Goal: Information Seeking & Learning: Learn about a topic

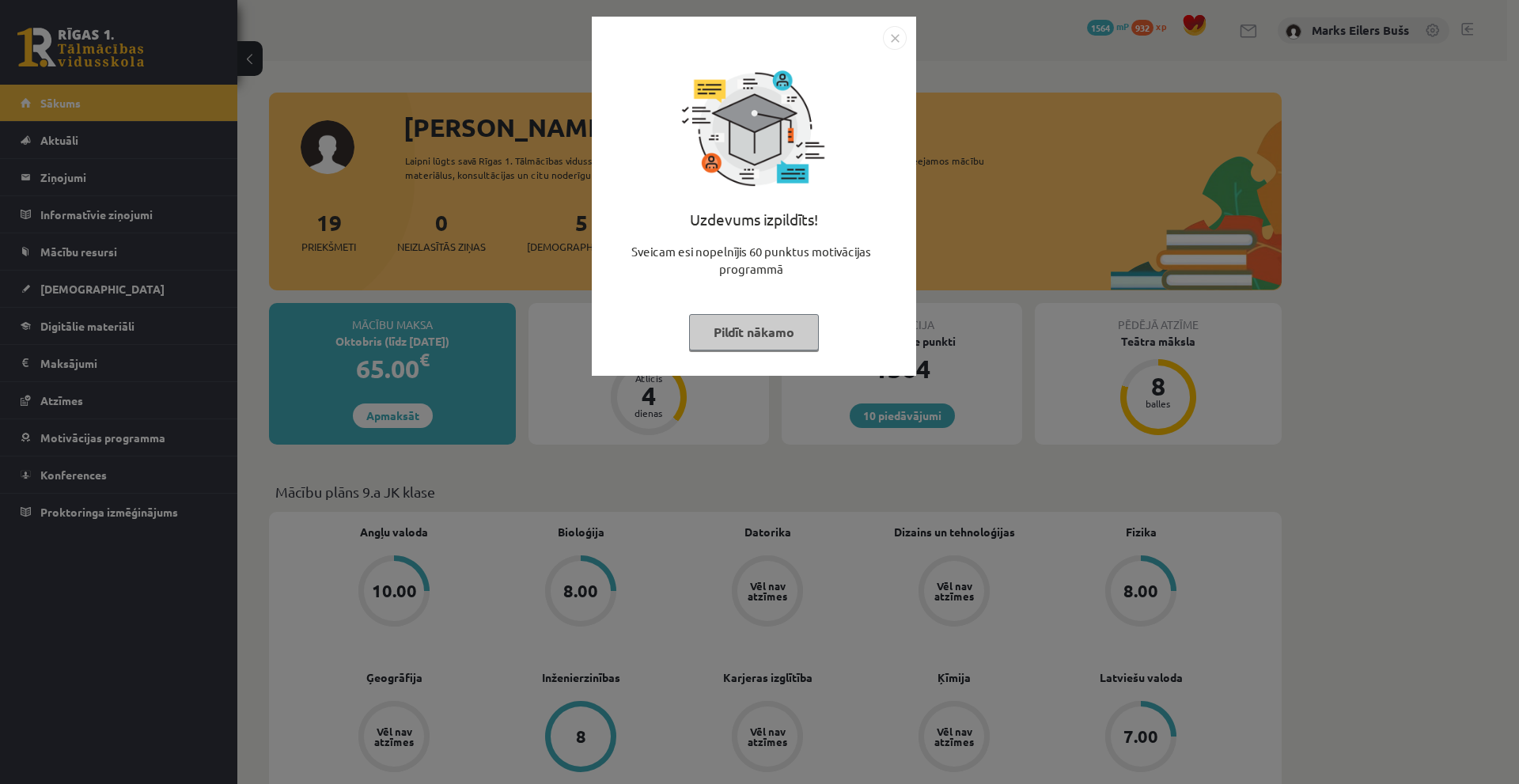
click at [902, 32] on img "Close" at bounding box center [894, 38] width 23 height 23
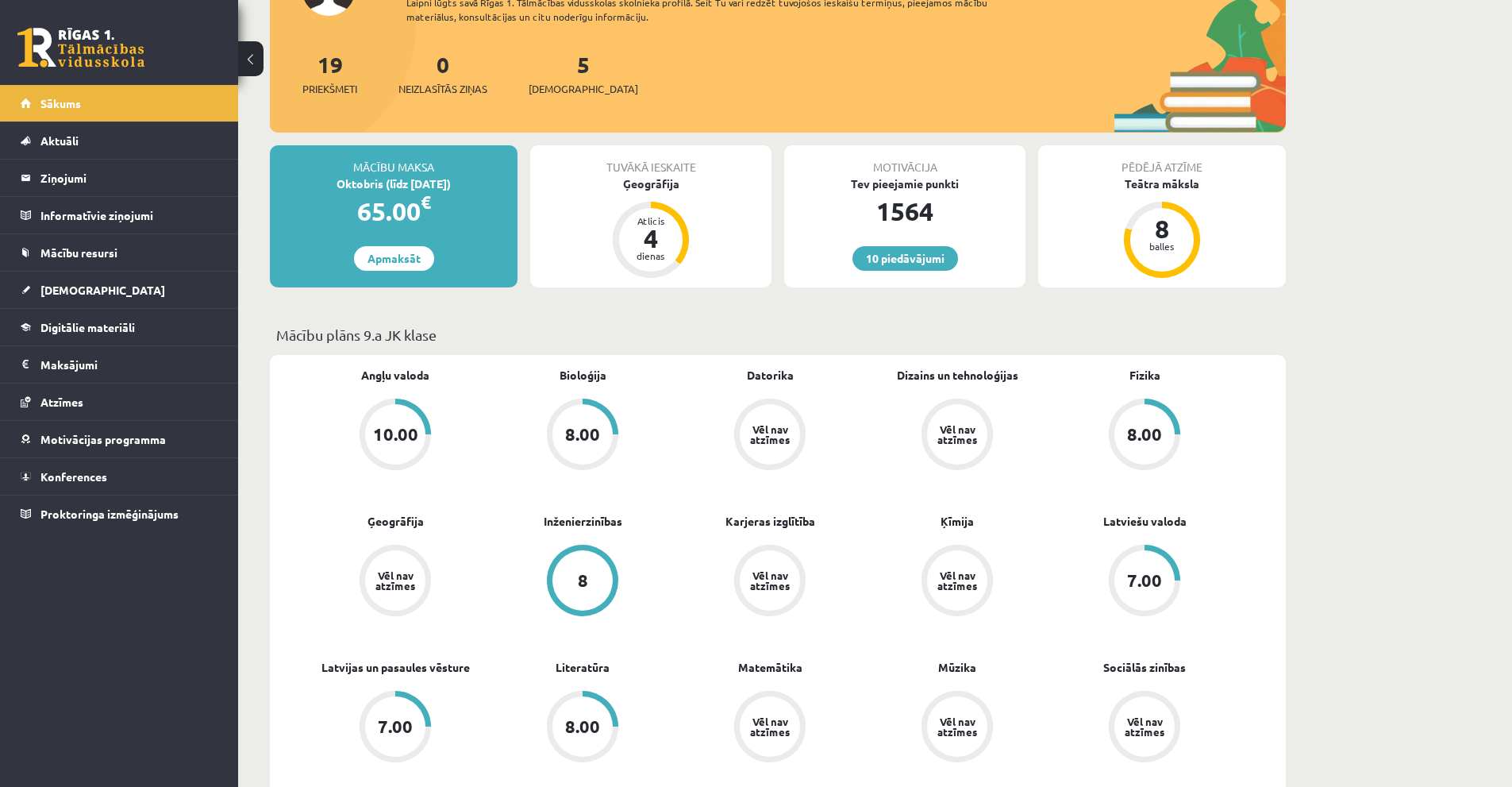
scroll to position [318, 0]
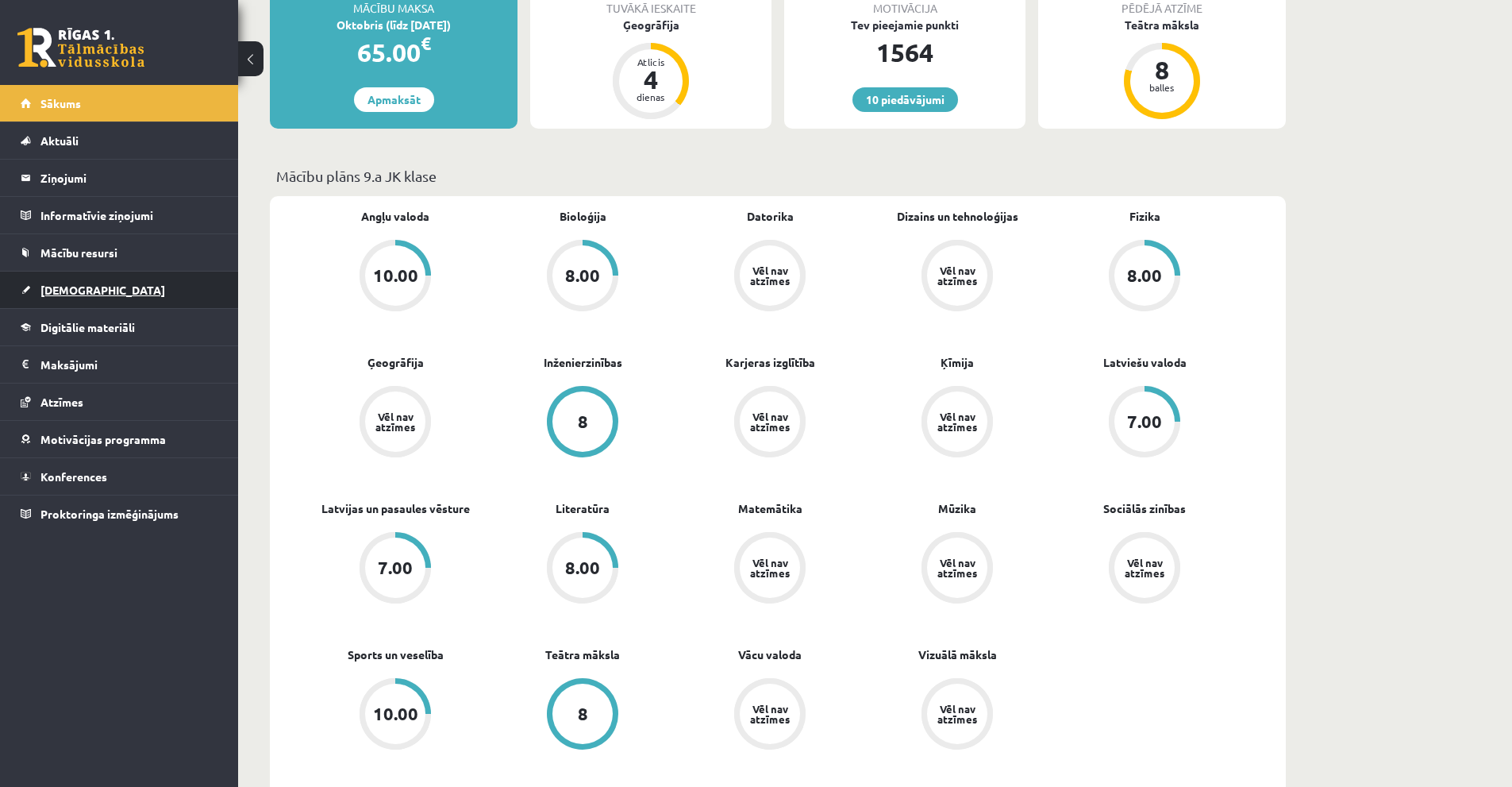
click at [75, 288] on span "[DEMOGRAPHIC_DATA]" at bounding box center [102, 289] width 125 height 14
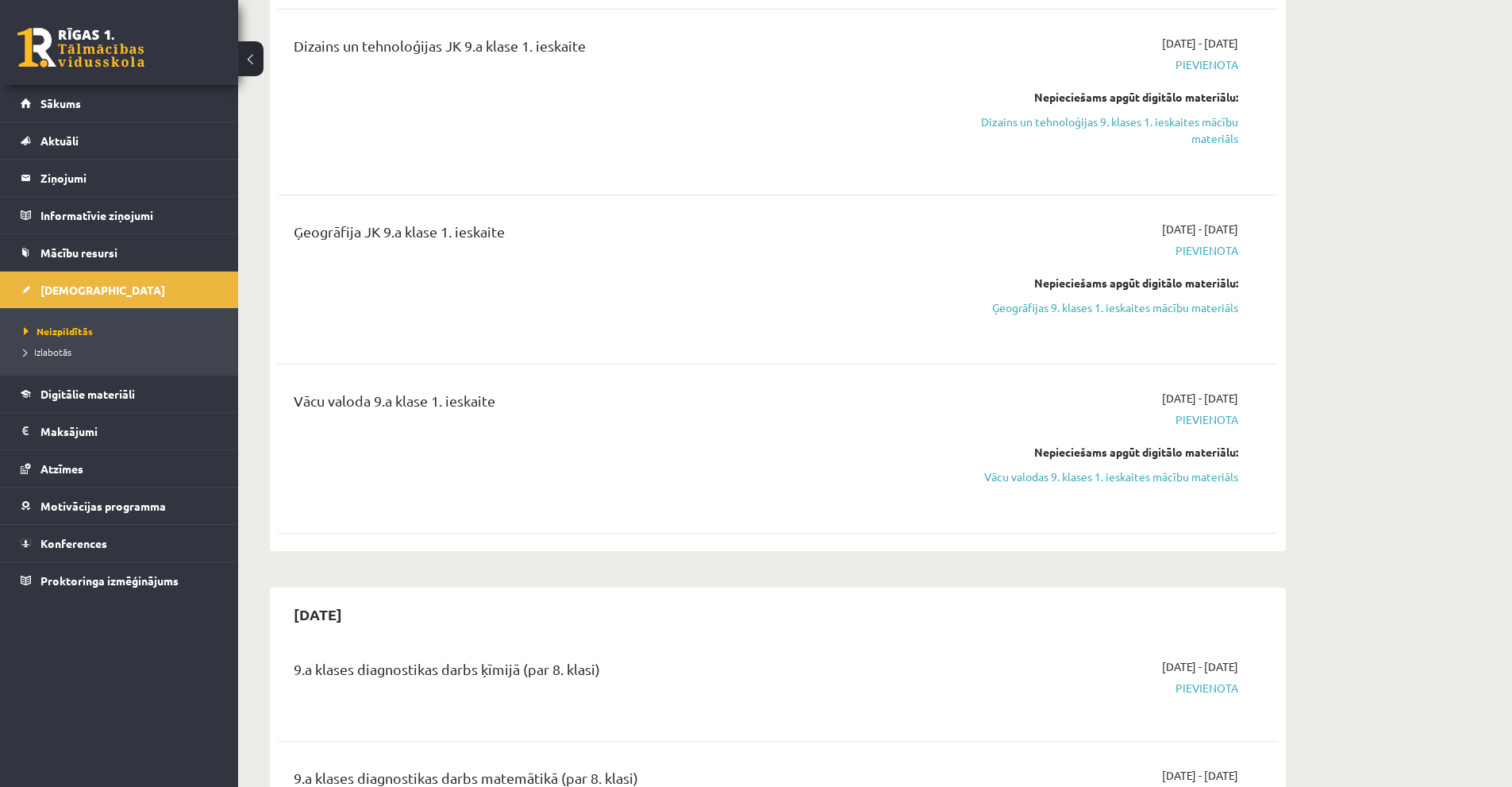
scroll to position [715, 0]
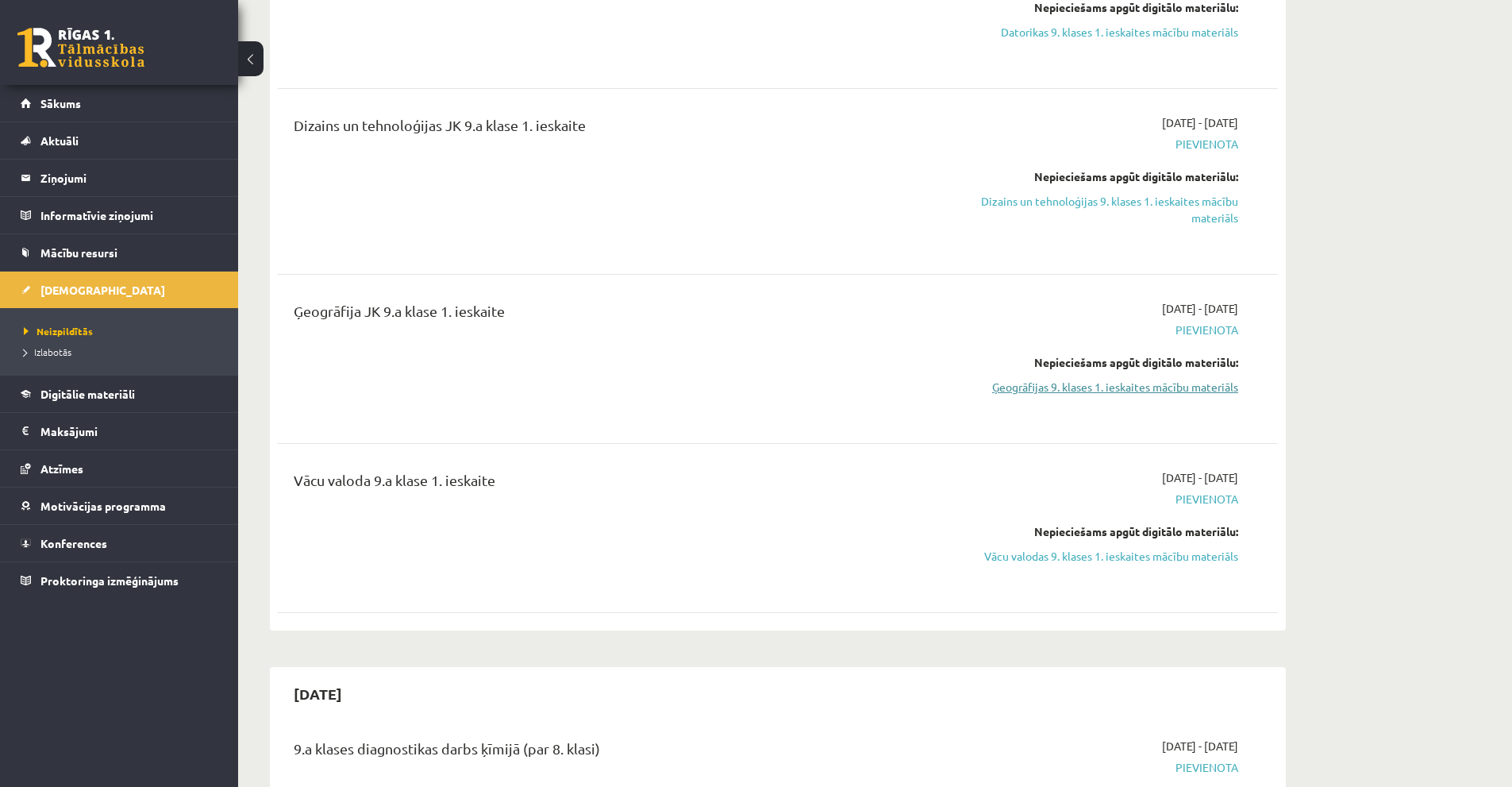
click at [1109, 392] on link "Ģeogrāfijas 9. klases 1. ieskaites mācību materiāls" at bounding box center [1088, 387] width 299 height 17
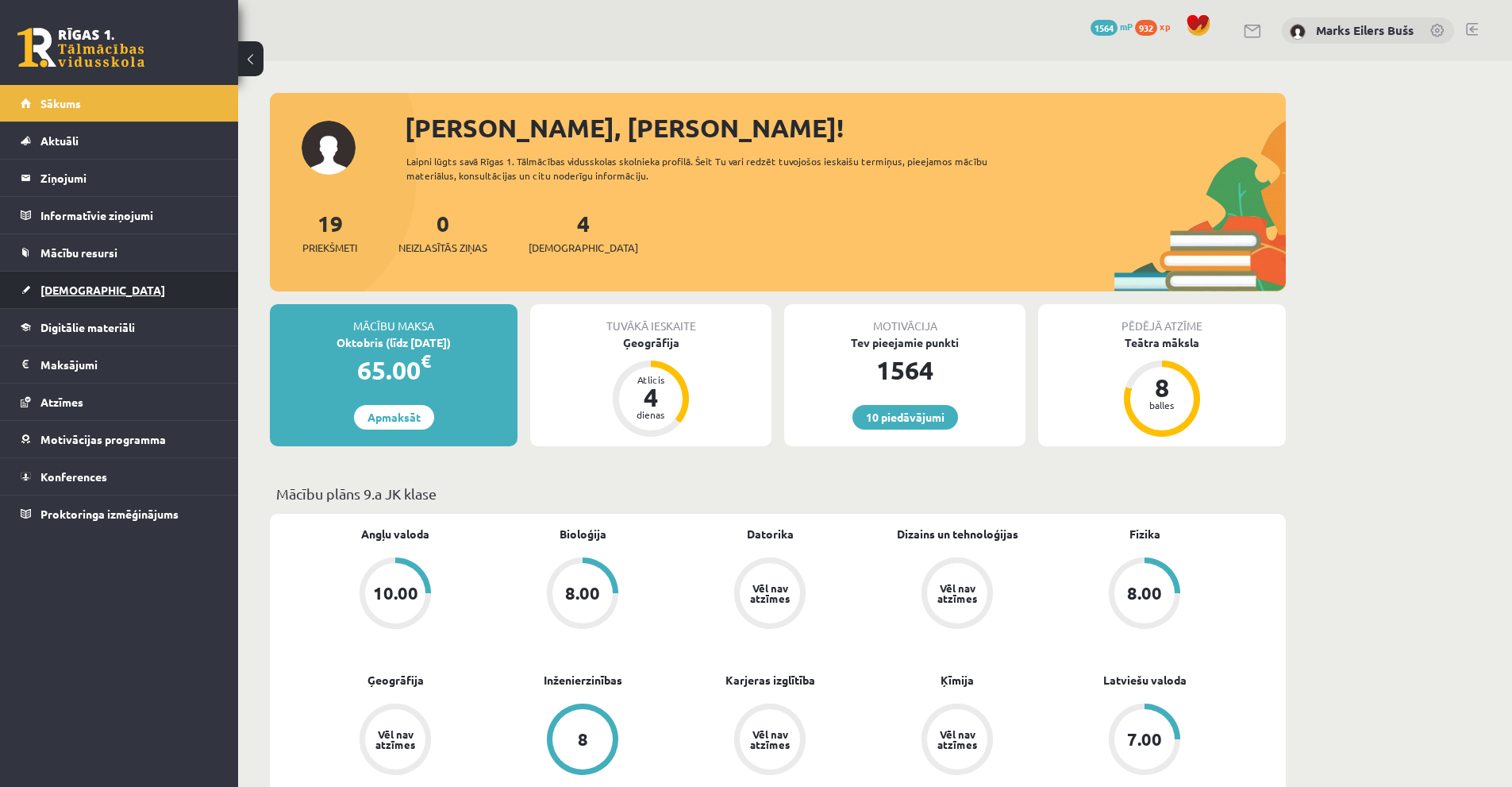
click at [80, 291] on span "[DEMOGRAPHIC_DATA]" at bounding box center [102, 289] width 125 height 14
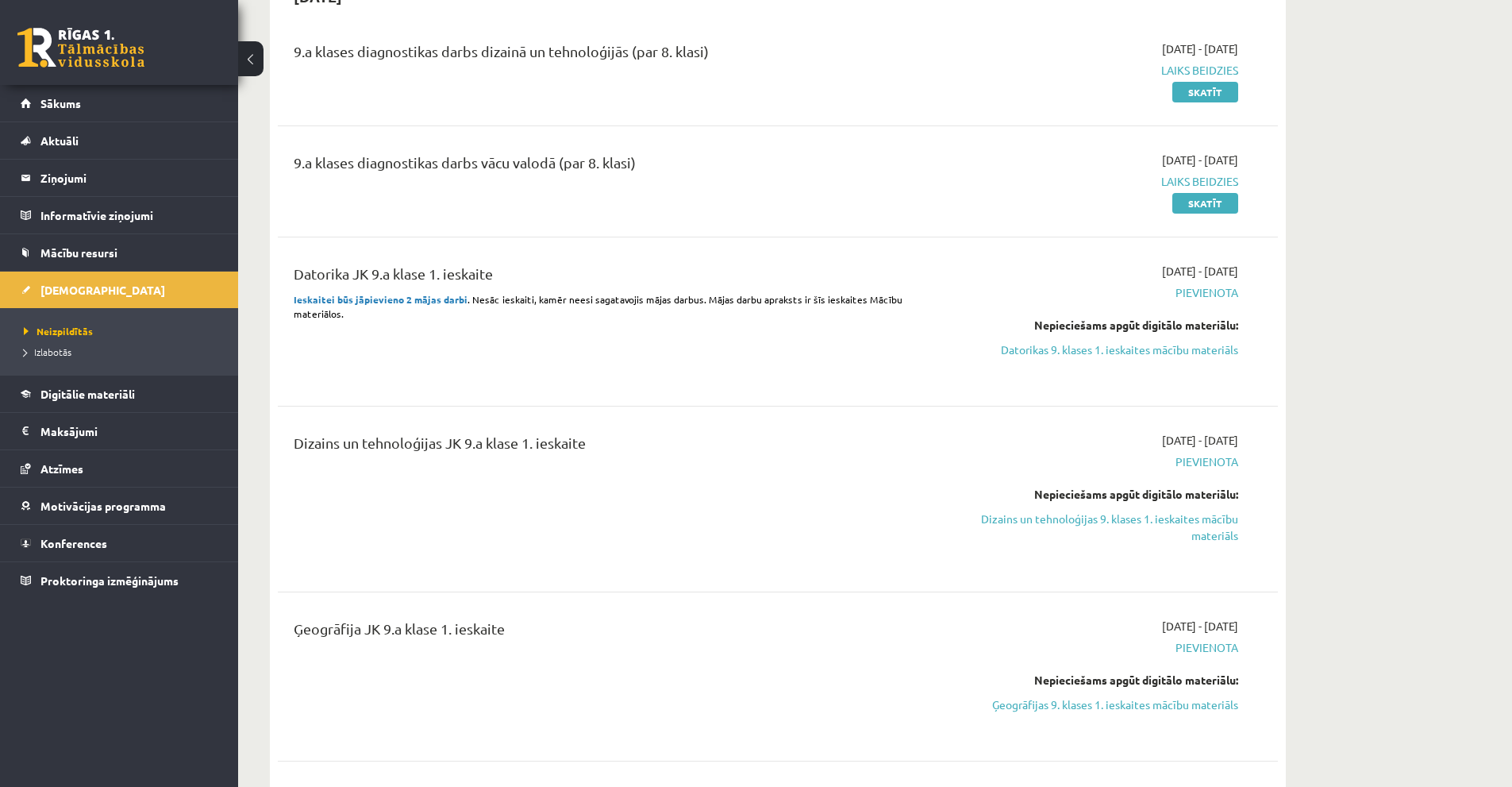
scroll to position [556, 0]
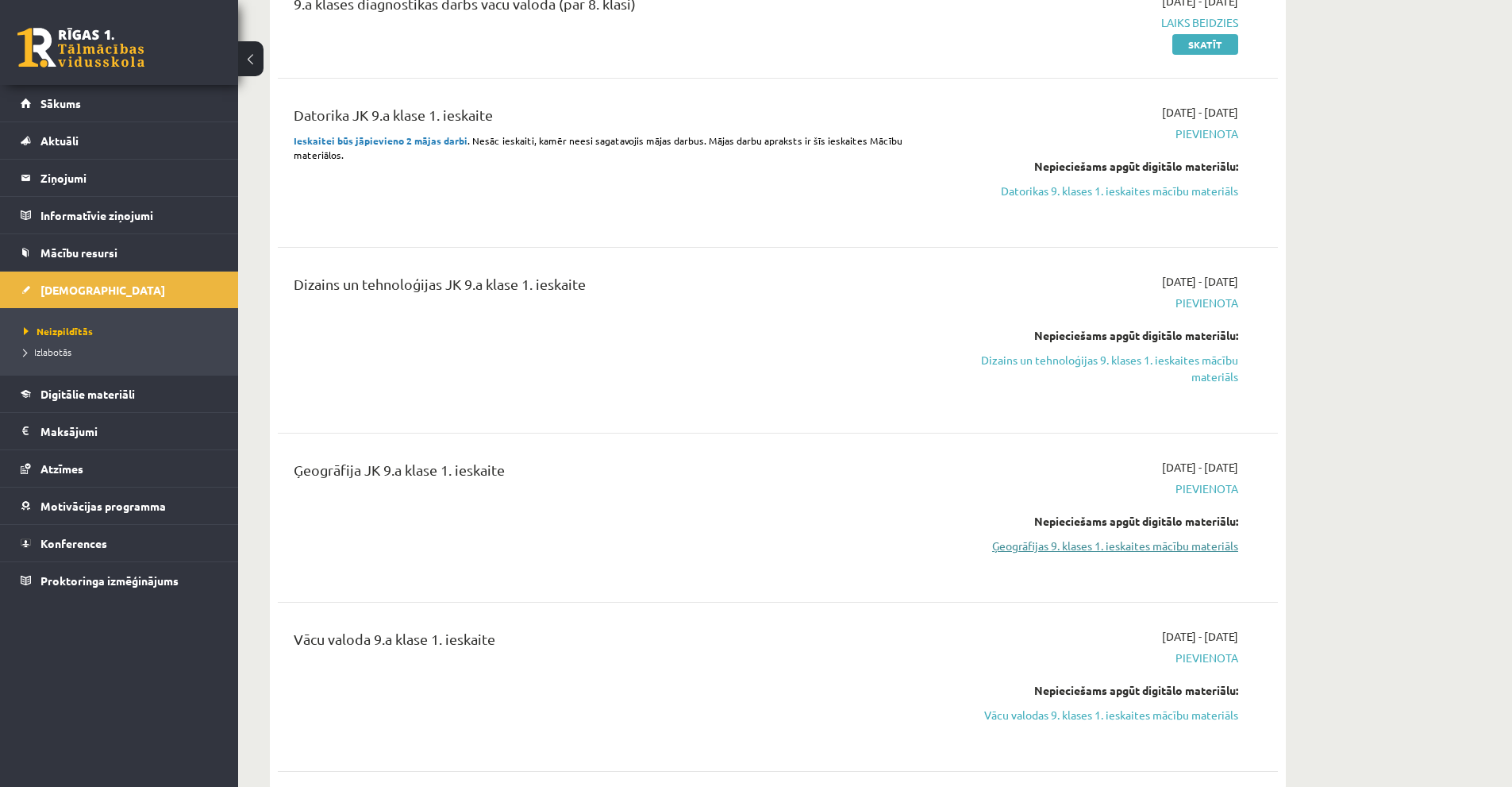
click at [1140, 541] on link "Ģeogrāfijas 9. klases 1. ieskaites mācību materiāls" at bounding box center [1088, 546] width 299 height 17
